Goal: Task Accomplishment & Management: Use online tool/utility

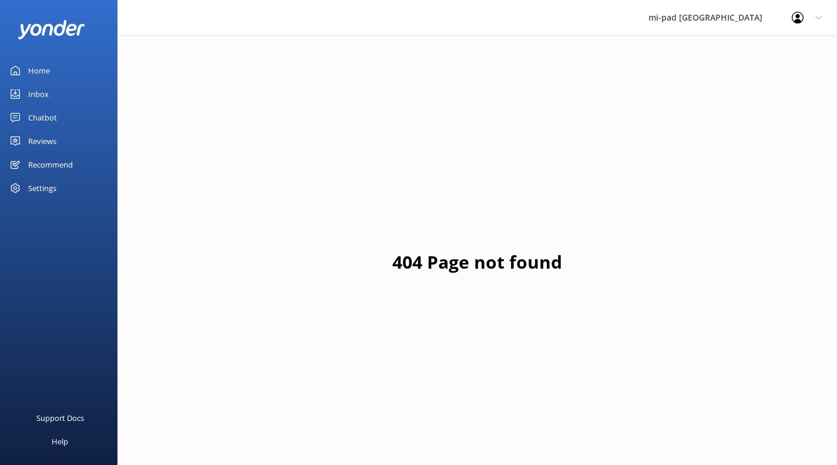
click at [26, 126] on link "Chatbot" at bounding box center [59, 118] width 118 height 24
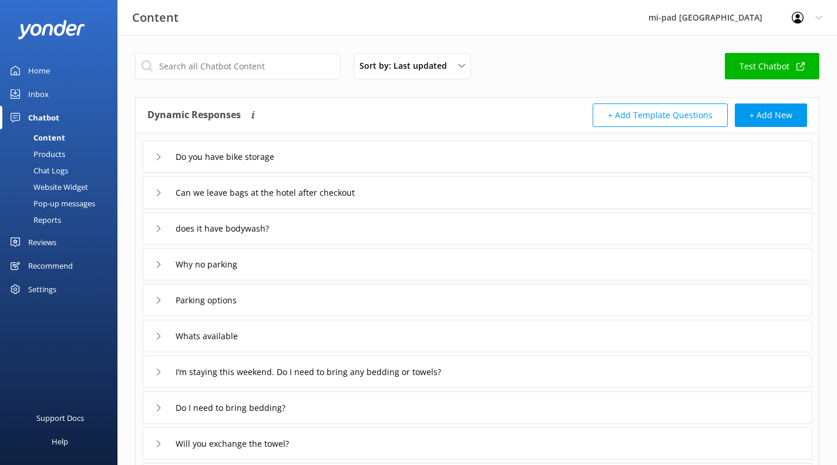
click at [53, 173] on div "Chat Logs" at bounding box center [37, 170] width 61 height 16
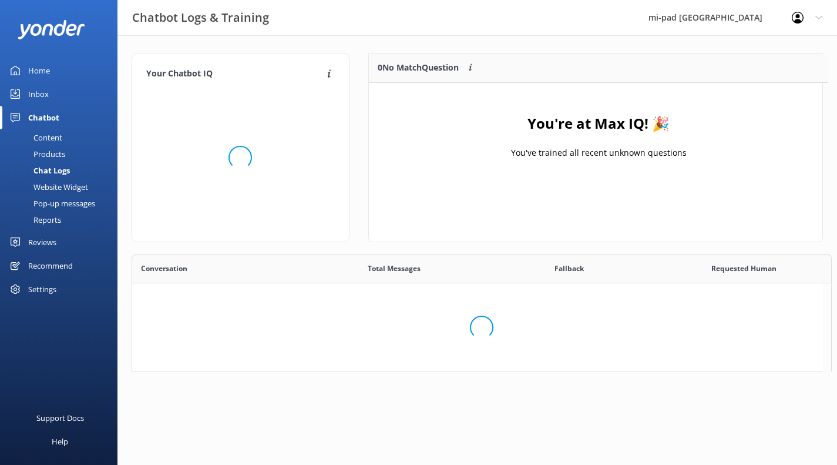
scroll to position [138, 445]
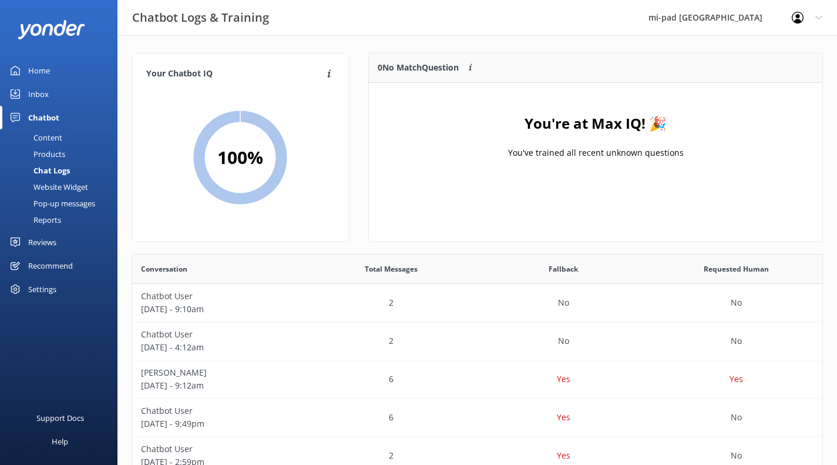
click at [391, 40] on div "Your Chatbot IQ Your Chatbot IQ is the percentage of trained FAQs against untra…" at bounding box center [478, 383] width 720 height 696
